Goal: Task Accomplishment & Management: Manage account settings

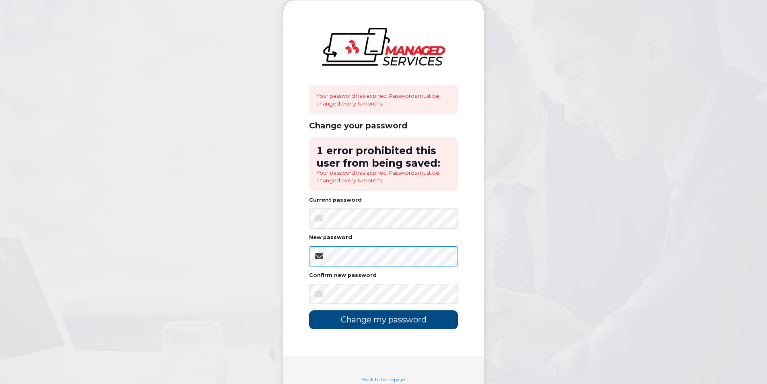
click at [294, 263] on div "Your password has expired. Passwords must be changed every 6 months. Change you…" at bounding box center [383, 178] width 200 height 356
click at [374, 322] on input "Change my password" at bounding box center [383, 319] width 149 height 19
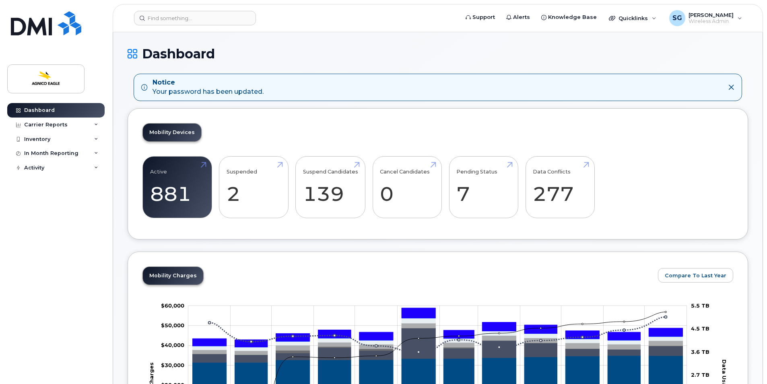
click at [266, 86] on div "Notice Your password has been updated." at bounding box center [431, 87] width 580 height 19
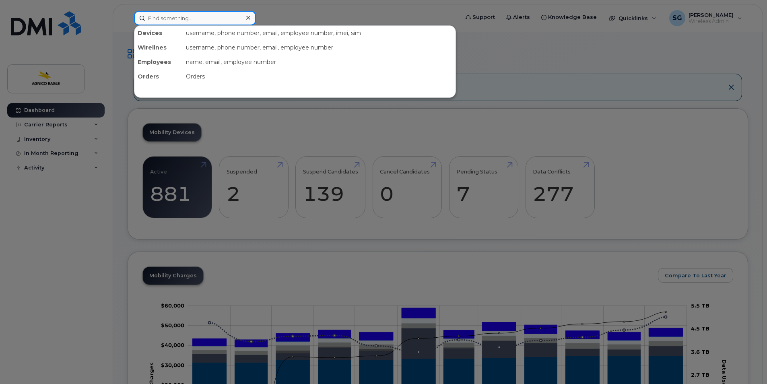
click at [186, 18] on input at bounding box center [195, 18] width 122 height 14
paste input "819-860-6470"
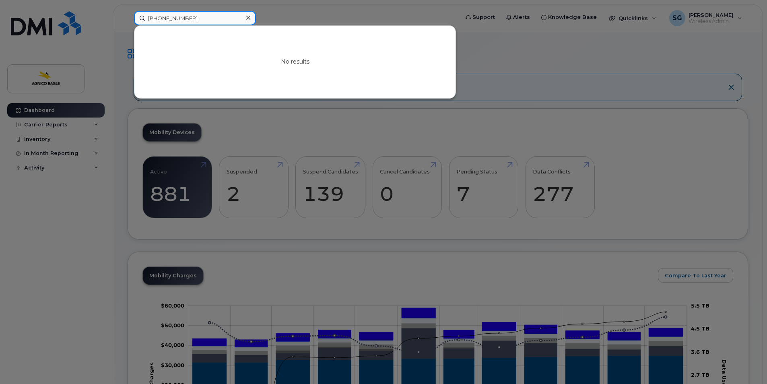
click at [148, 19] on input "819-860-6470" at bounding box center [195, 18] width 122 height 14
type input "819-860-6470"
click at [247, 17] on icon at bounding box center [248, 18] width 4 height 4
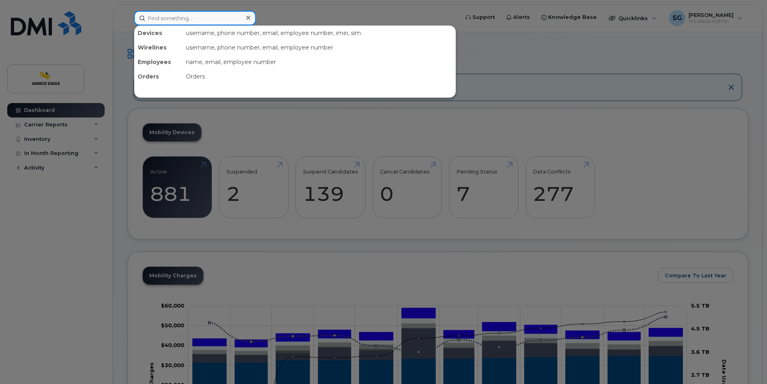
click at [221, 19] on input at bounding box center [195, 18] width 122 height 14
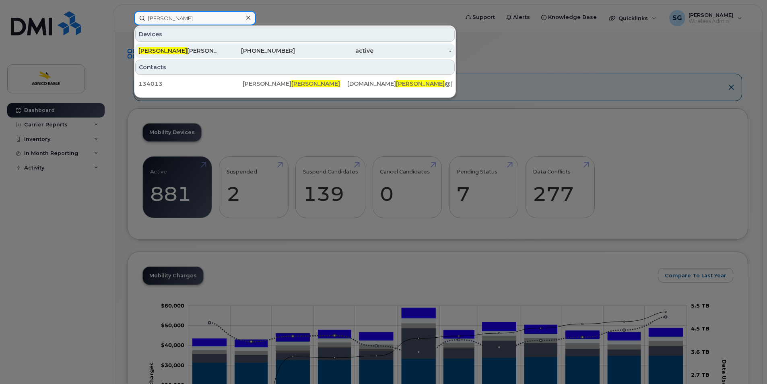
type input "maude"
click at [287, 53] on div "819-737-1453" at bounding box center [256, 51] width 78 height 8
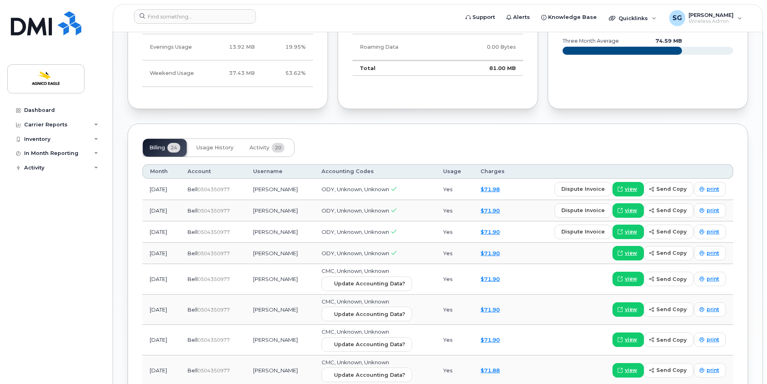
scroll to position [523, 0]
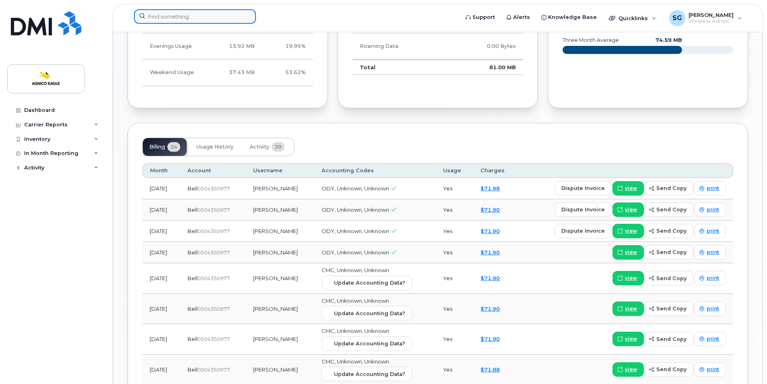
click at [178, 12] on input at bounding box center [195, 16] width 122 height 14
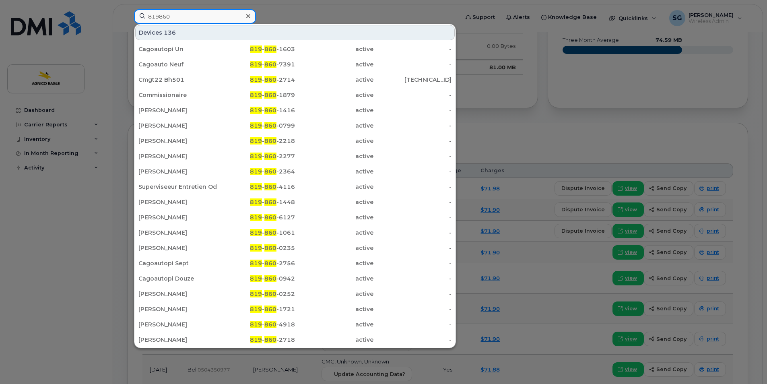
type input "819860"
click at [247, 14] on icon at bounding box center [248, 16] width 4 height 6
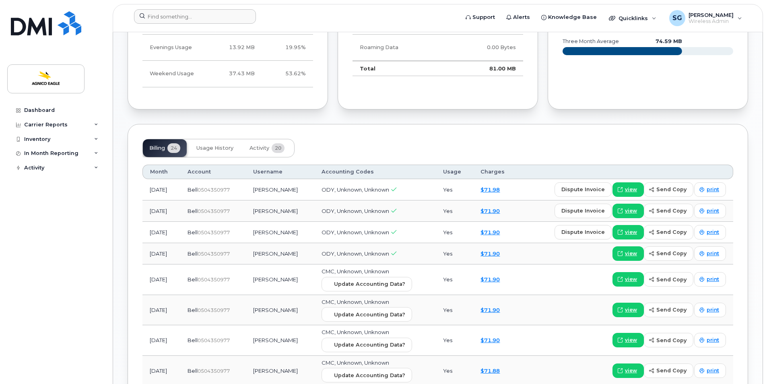
scroll to position [521, 0]
